Goal: Transaction & Acquisition: Purchase product/service

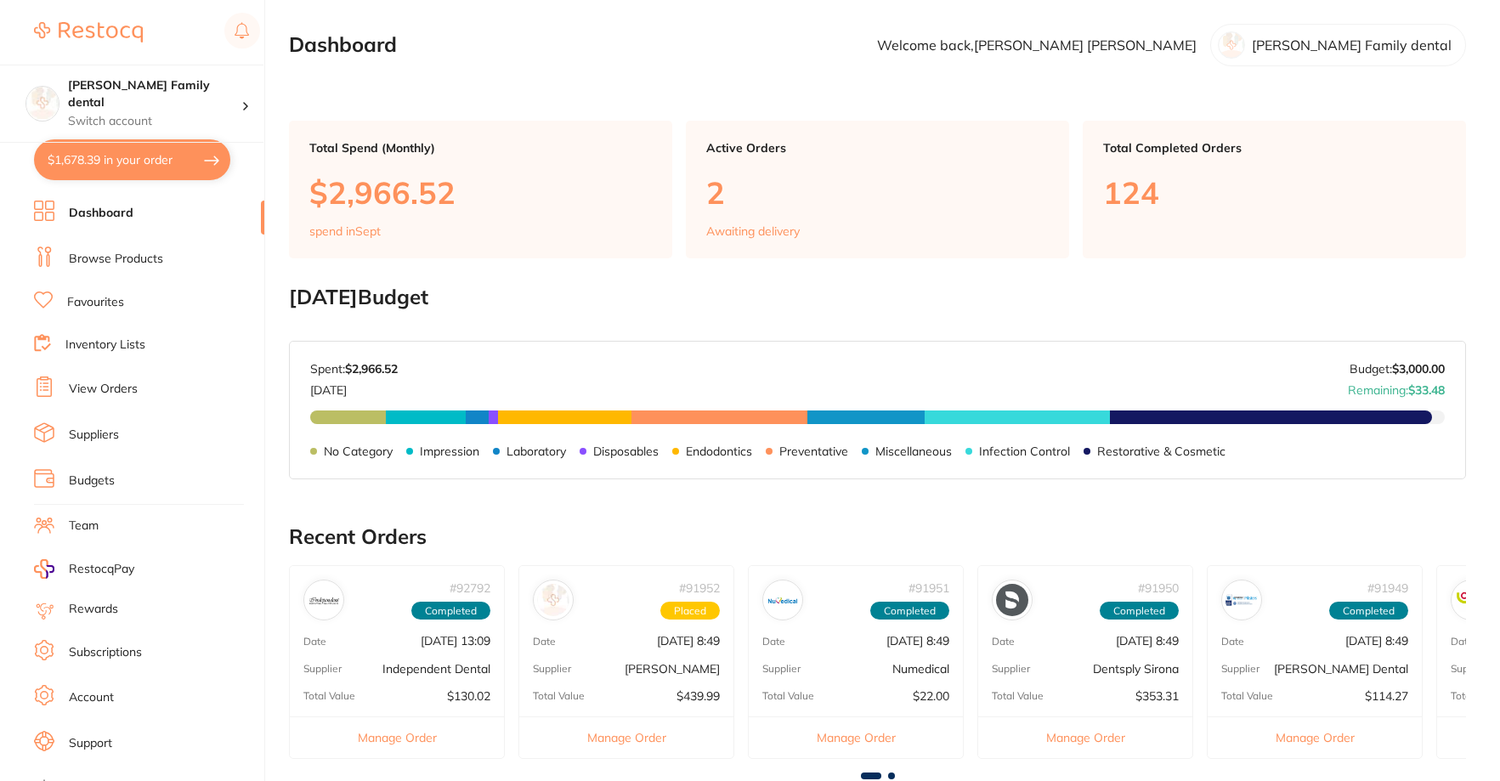
click at [110, 390] on link "View Orders" at bounding box center [103, 389] width 69 height 17
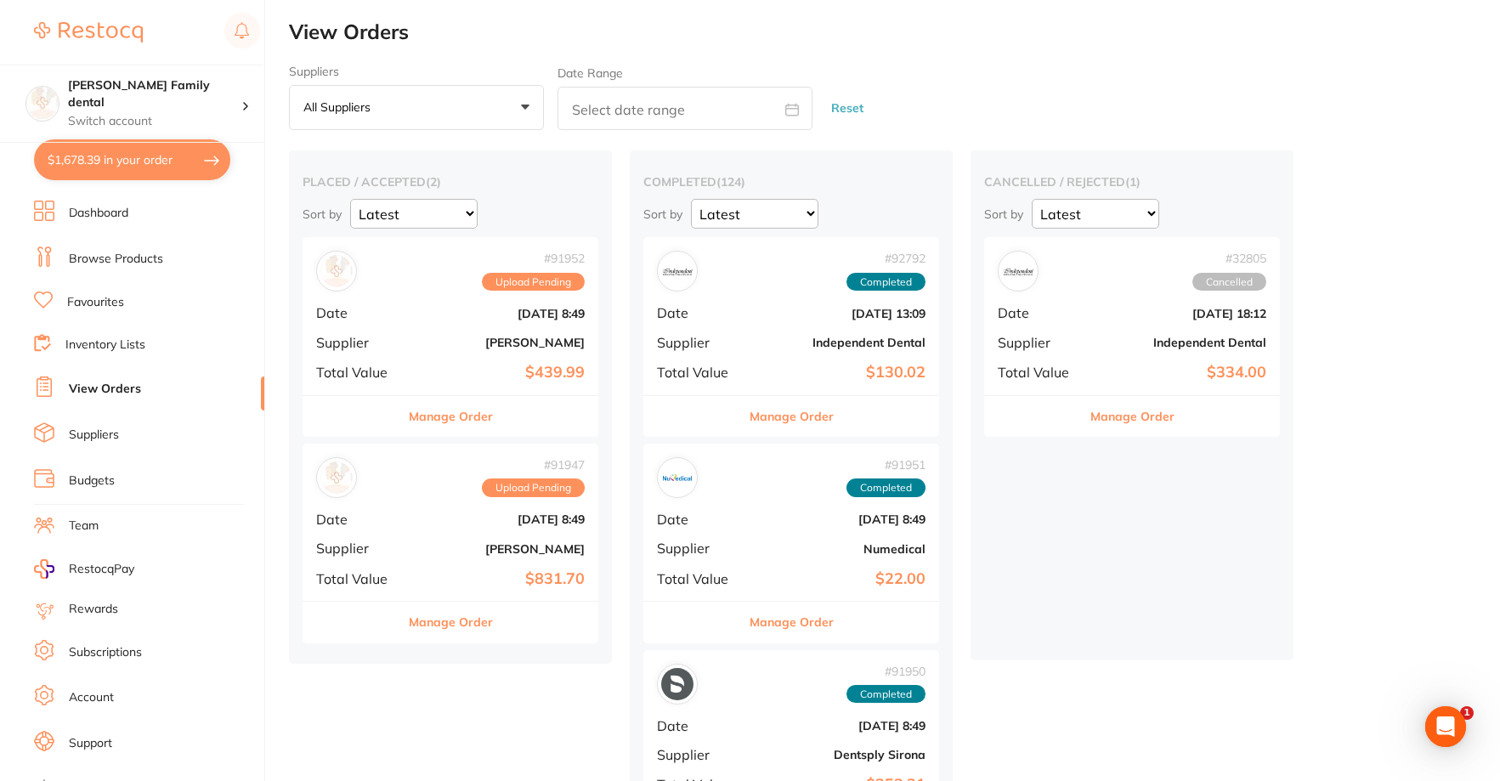
click at [182, 161] on button "$1,678.39 in your order" at bounding box center [132, 159] width 196 height 41
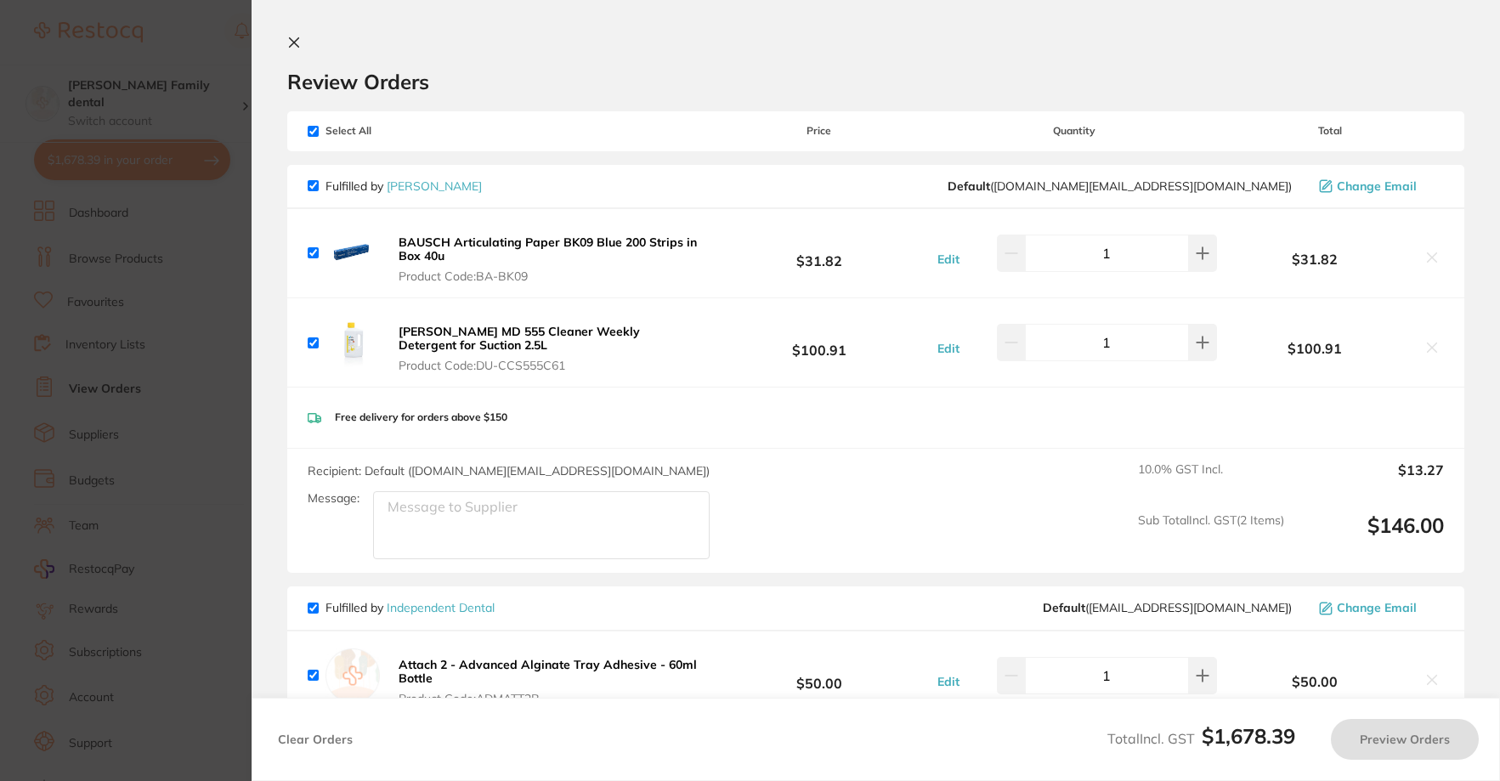
checkbox input "true"
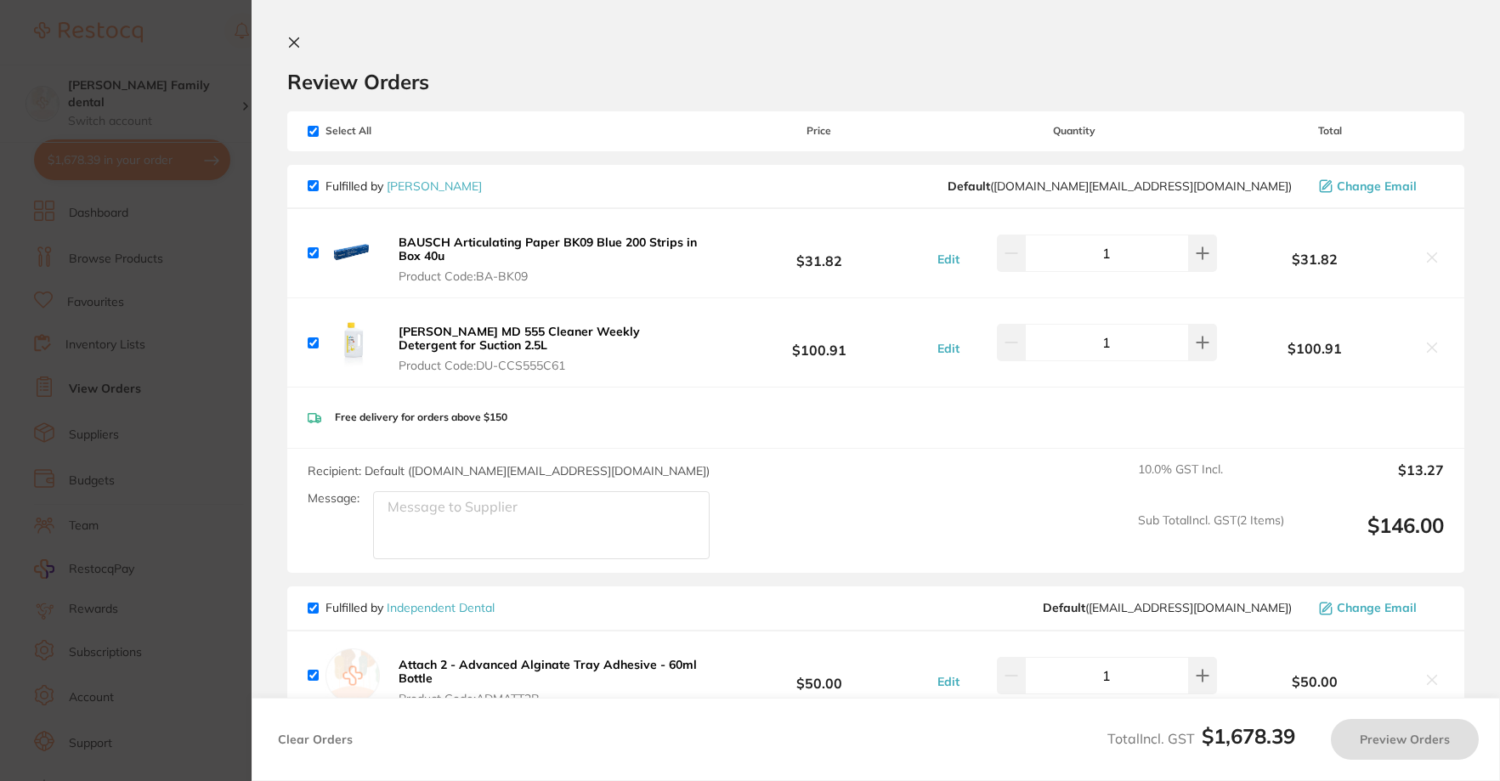
checkbox input "true"
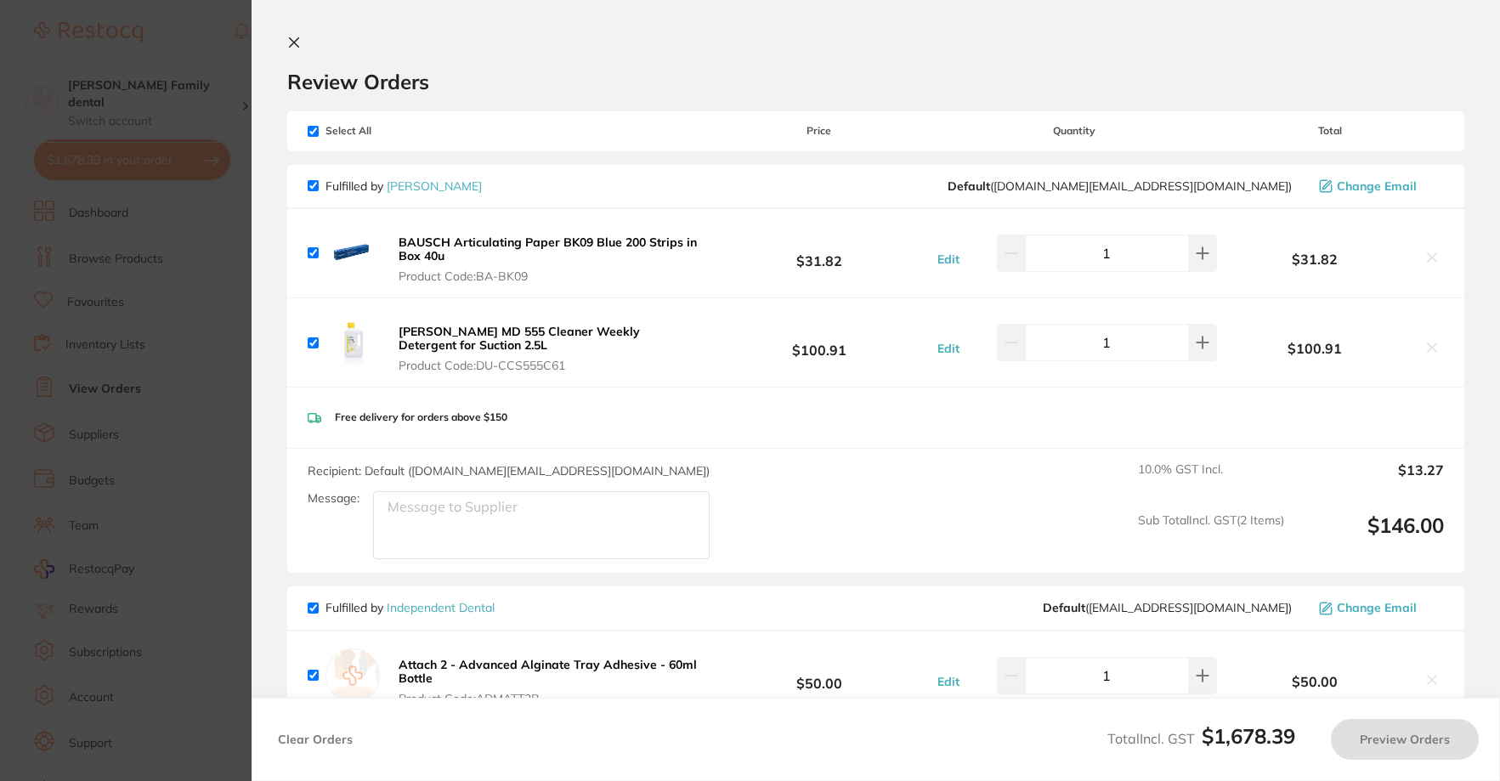
checkbox input "true"
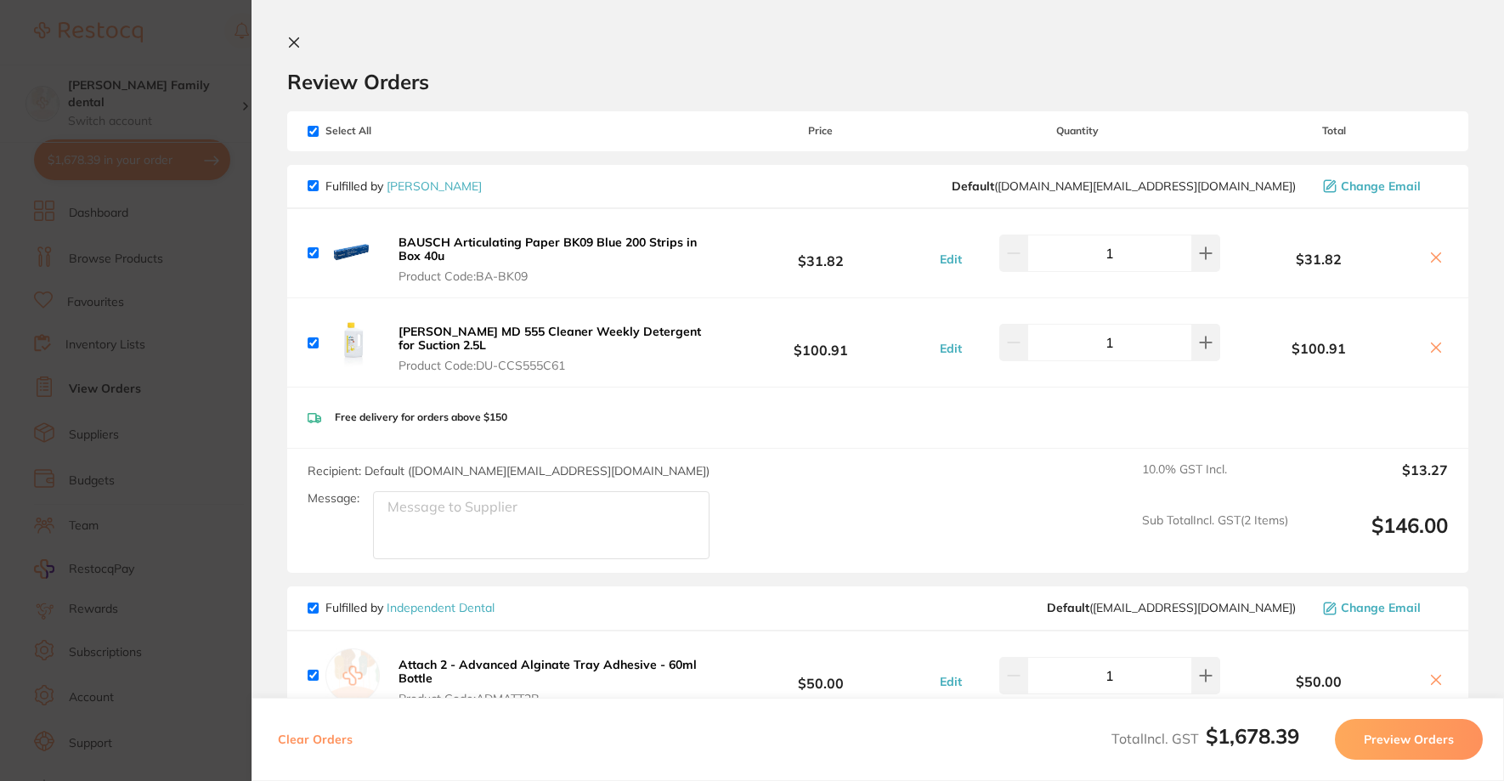
click at [292, 42] on icon at bounding box center [294, 43] width 14 height 14
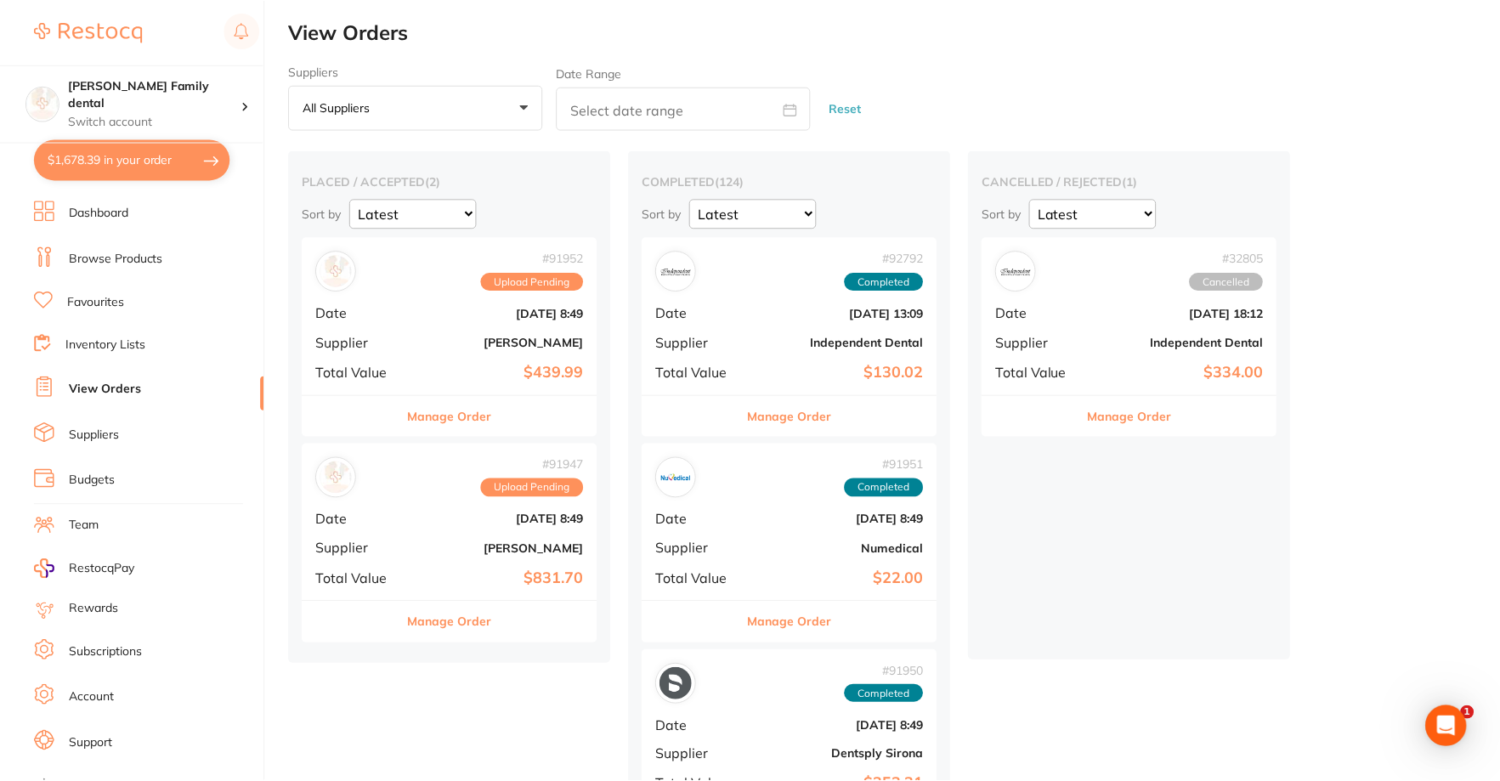
scroll to position [1, 0]
